Goal: Use online tool/utility: Utilize a website feature to perform a specific function

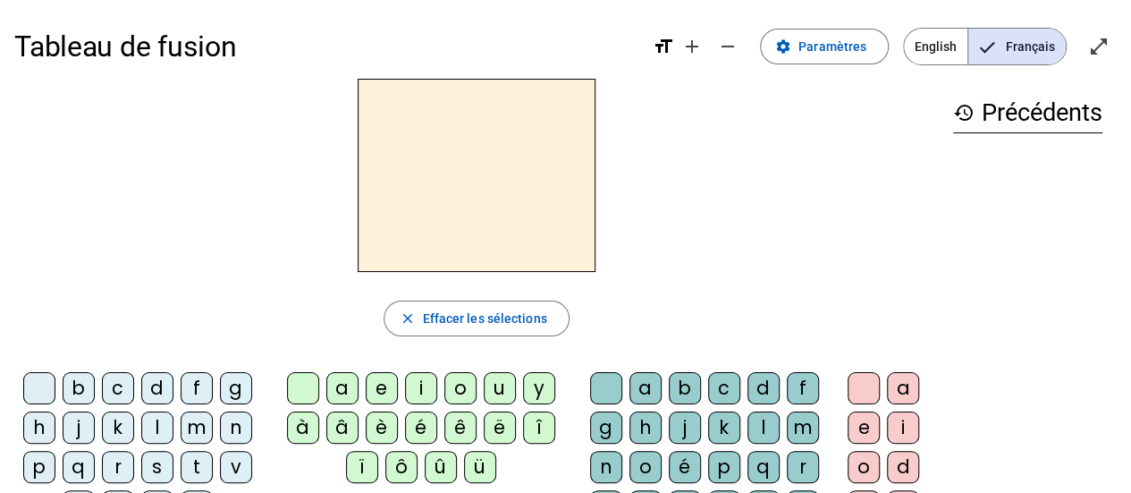
click at [159, 383] on div "d" at bounding box center [157, 388] width 32 height 32
click at [496, 389] on div "u" at bounding box center [500, 388] width 32 height 32
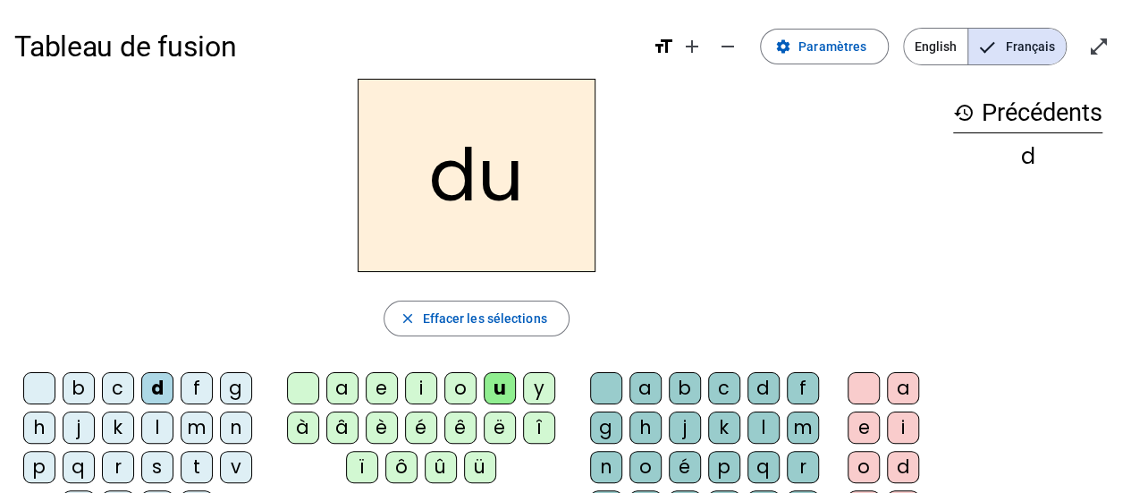
click at [196, 464] on div "t" at bounding box center [197, 467] width 32 height 32
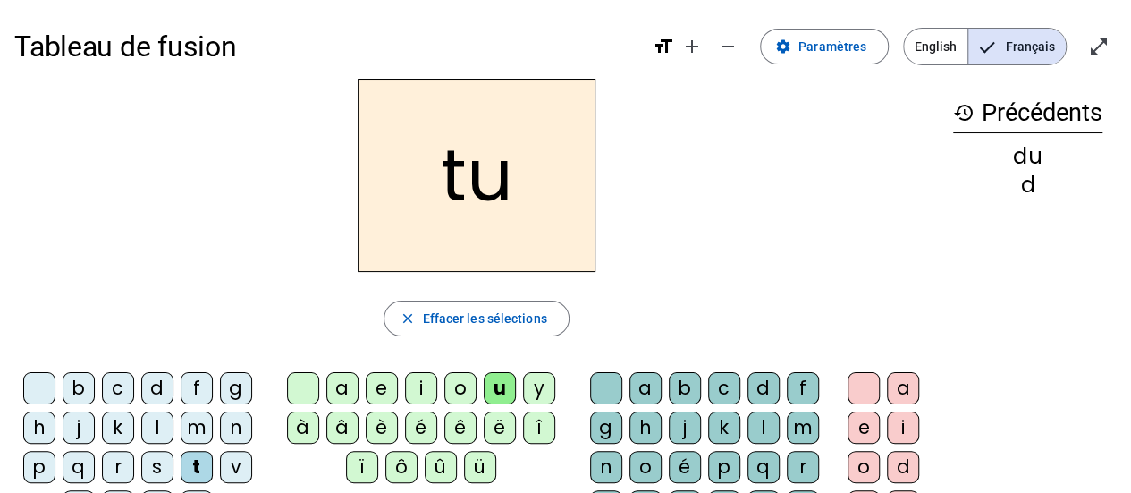
click at [342, 386] on div "a" at bounding box center [342, 388] width 32 height 32
click at [383, 390] on div "e" at bounding box center [382, 388] width 32 height 32
click at [156, 386] on div "d" at bounding box center [157, 388] width 32 height 32
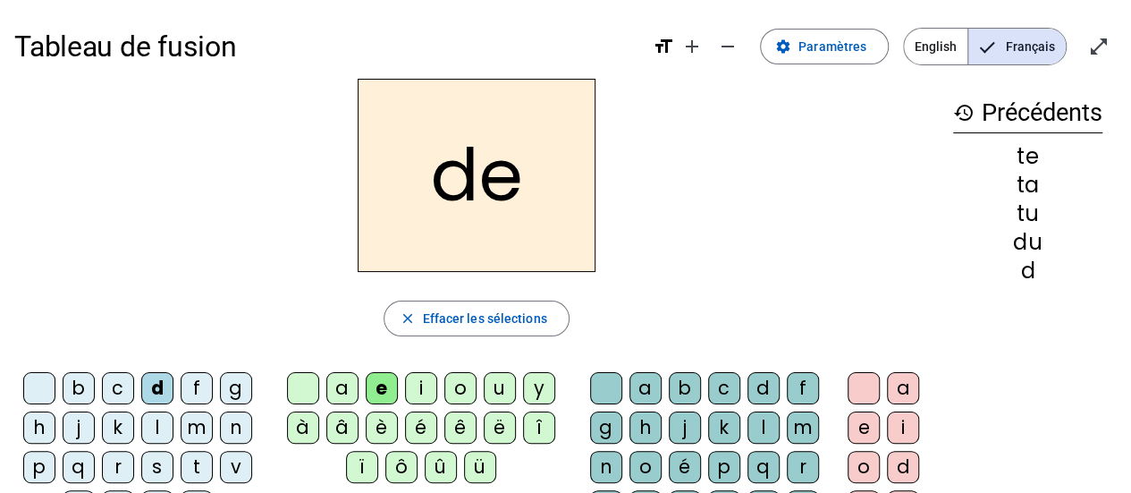
click at [78, 422] on div "j" at bounding box center [79, 427] width 32 height 32
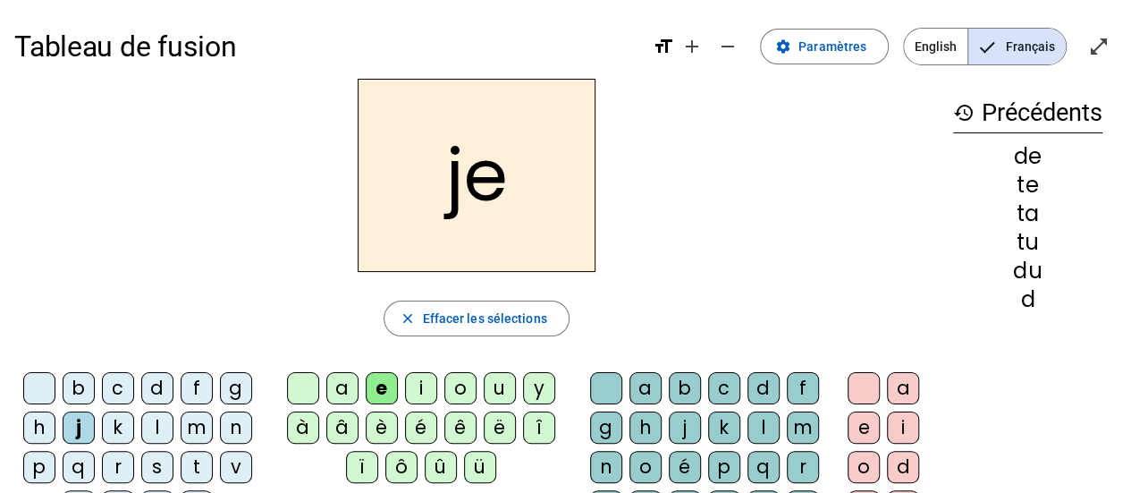
click at [199, 427] on div "m" at bounding box center [197, 427] width 32 height 32
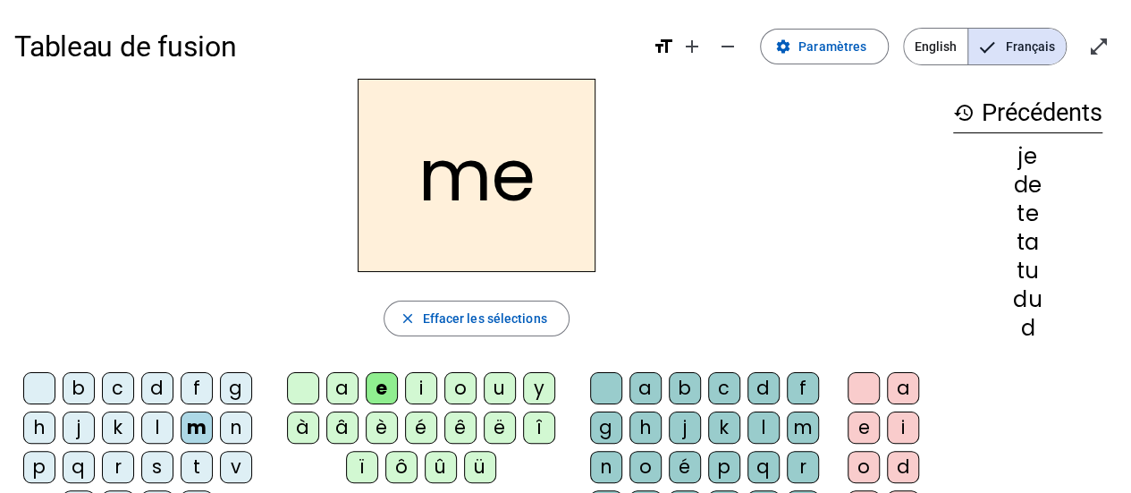
click at [348, 384] on div "a" at bounding box center [342, 388] width 32 height 32
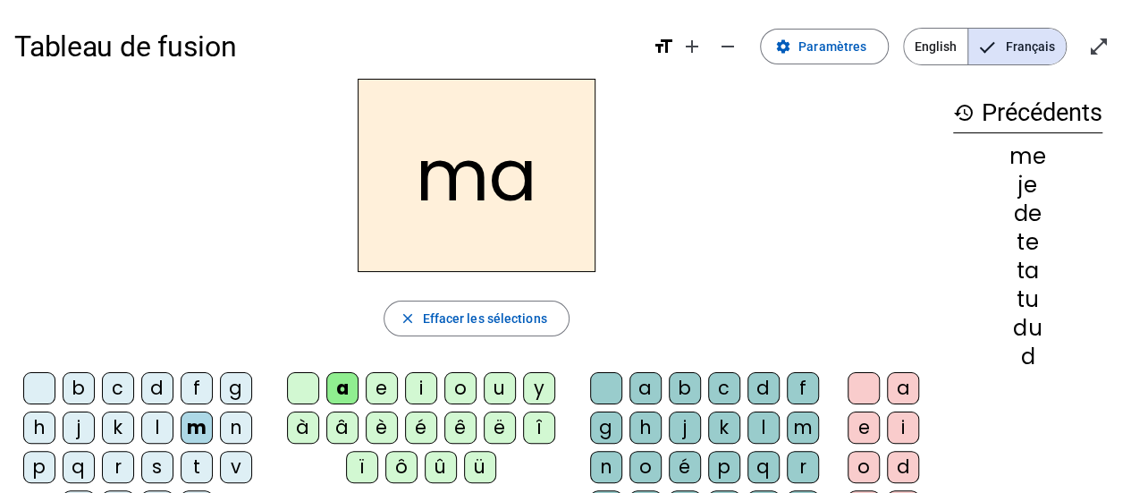
click at [758, 425] on div "l" at bounding box center [764, 427] width 32 height 32
